Goal: Information Seeking & Learning: Learn about a topic

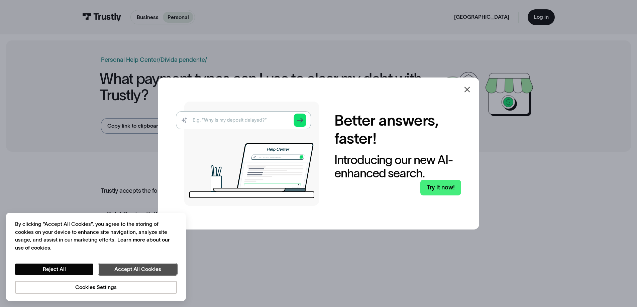
click at [118, 268] on button "Accept All Cookies" at bounding box center [138, 269] width 78 height 11
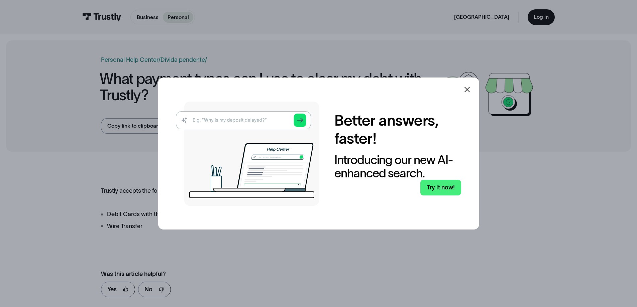
click at [471, 91] on icon at bounding box center [467, 90] width 8 height 8
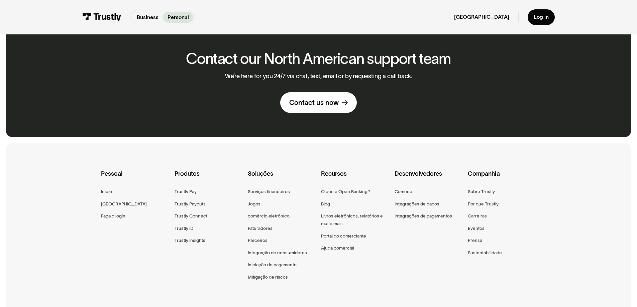
scroll to position [394, 0]
